Goal: Information Seeking & Learning: Find specific fact

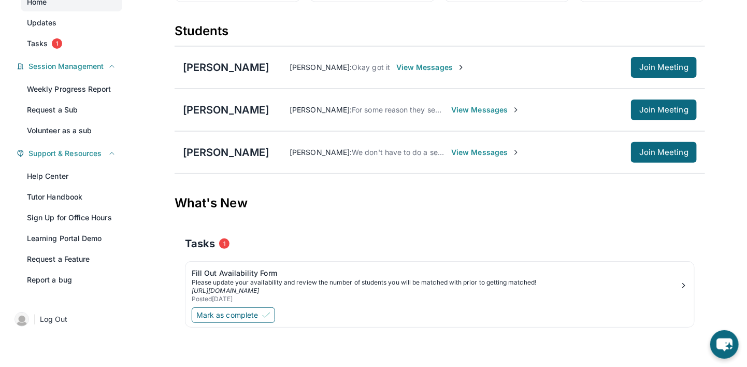
scroll to position [177, 0]
click at [196, 159] on div "[PERSON_NAME]" at bounding box center [225, 152] width 85 height 14
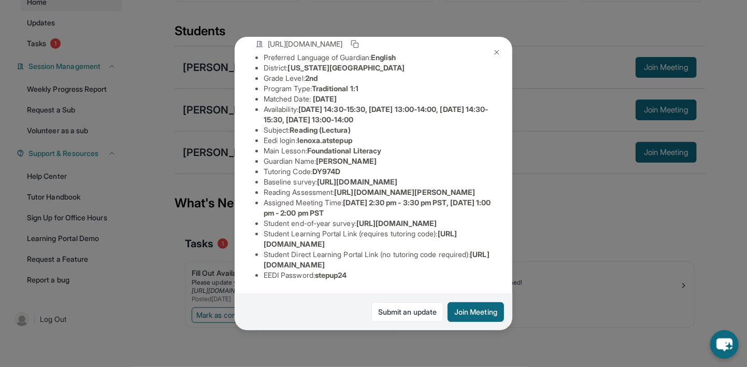
scroll to position [372, 0]
click at [503, 232] on div "Lenox Albino Guardian: [PERSON_NAME] Student Information [URL][DOMAIN_NAME] Pre…" at bounding box center [373, 183] width 277 height 293
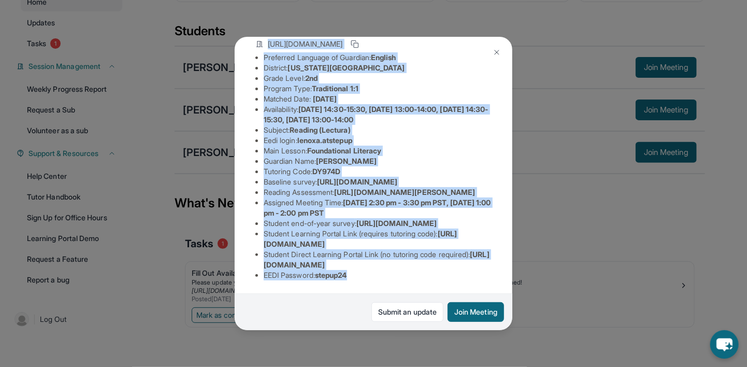
scroll to position [373, 0]
drag, startPoint x: 251, startPoint y: 68, endPoint x: 459, endPoint y: 350, distance: 350.3
click at [459, 350] on div "Lenox Albino Guardian: [PERSON_NAME] Student Information [URL][DOMAIN_NAME] Pre…" at bounding box center [373, 183] width 747 height 367
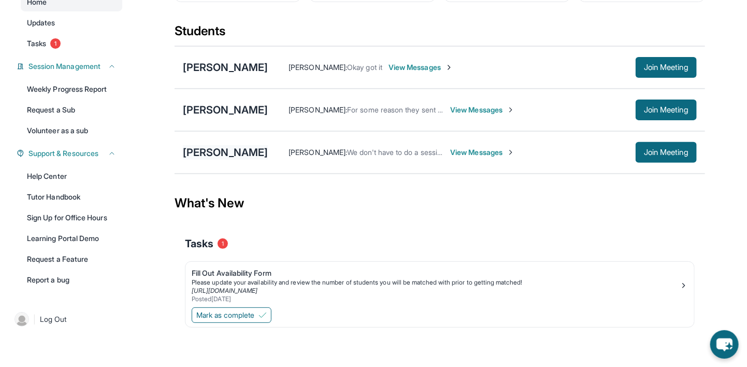
click at [223, 159] on div "[PERSON_NAME]" at bounding box center [225, 152] width 85 height 14
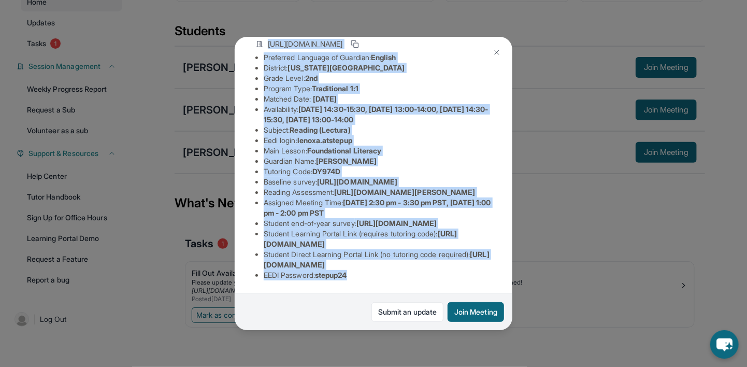
scroll to position [373, 194]
drag, startPoint x: 260, startPoint y: 114, endPoint x: 335, endPoint y: 313, distance: 212.3
click at [335, 313] on div "Lenox Albino Guardian: [PERSON_NAME] Student Information [URL][DOMAIN_NAME] Pre…" at bounding box center [373, 183] width 277 height 293
click at [493, 50] on button at bounding box center [496, 52] width 21 height 21
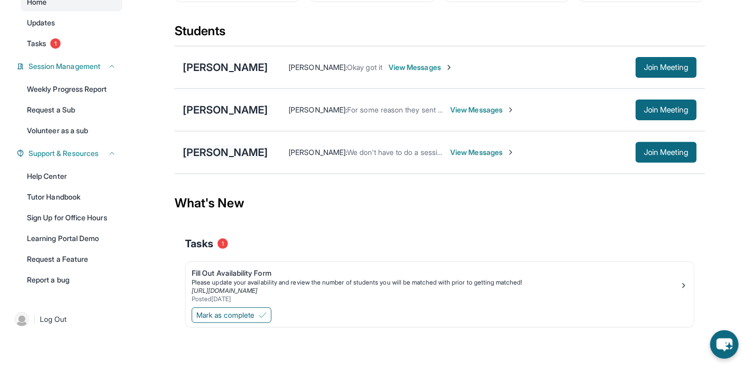
click at [209, 159] on div "[PERSON_NAME]" at bounding box center [225, 152] width 85 height 14
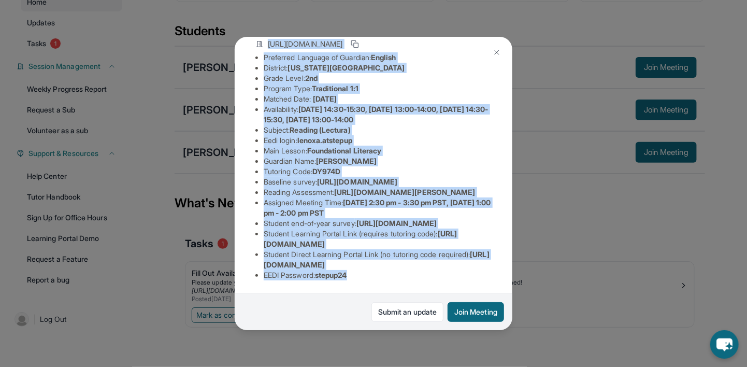
scroll to position [373, 0]
drag, startPoint x: 253, startPoint y: 119, endPoint x: 443, endPoint y: 337, distance: 289.5
click at [443, 337] on div "Lenox Albino Guardian: [PERSON_NAME] Student Information [URL][DOMAIN_NAME] Pre…" at bounding box center [373, 183] width 747 height 367
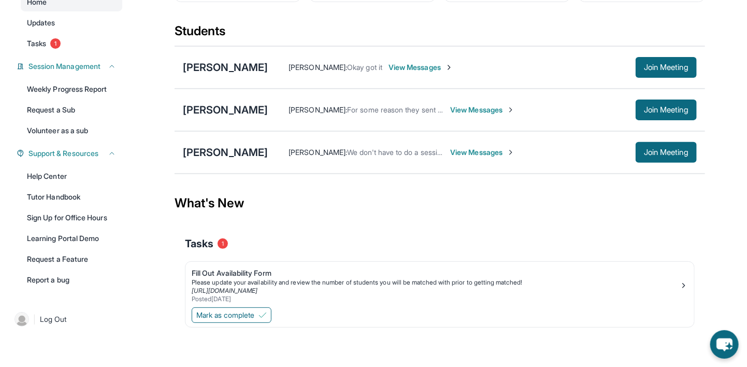
drag, startPoint x: 217, startPoint y: 163, endPoint x: 216, endPoint y: 177, distance: 14.0
click at [215, 164] on div "[PERSON_NAME] [PERSON_NAME] : We don't have to do a session with your son I'm s…" at bounding box center [439, 152] width 530 height 42
click at [221, 159] on div "[PERSON_NAME]" at bounding box center [225, 152] width 85 height 14
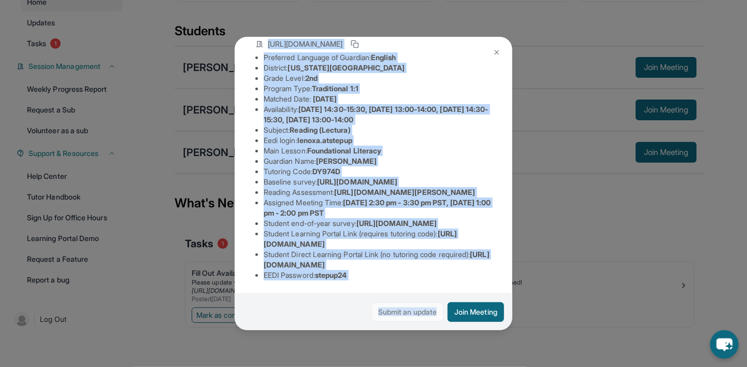
drag, startPoint x: 262, startPoint y: 126, endPoint x: 412, endPoint y: 311, distance: 237.8
click at [412, 311] on div "Lenox Albino Guardian: [PERSON_NAME] Student Information [URL][DOMAIN_NAME] Pre…" at bounding box center [373, 183] width 277 height 293
drag, startPoint x: 412, startPoint y: 311, endPoint x: 387, endPoint y: 218, distance: 96.3
copy div "Student Information [URL][DOMAIN_NAME] Preferred Language of Guardian: English …"
click at [153, 59] on div "Lenox Albino Guardian: [PERSON_NAME] Student Information [URL][DOMAIN_NAME] Pre…" at bounding box center [373, 183] width 747 height 367
